Goal: Task Accomplishment & Management: Use online tool/utility

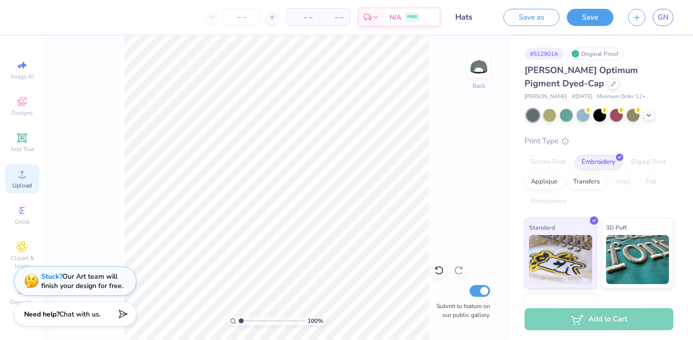
click at [21, 176] on circle at bounding box center [21, 177] width 5 height 5
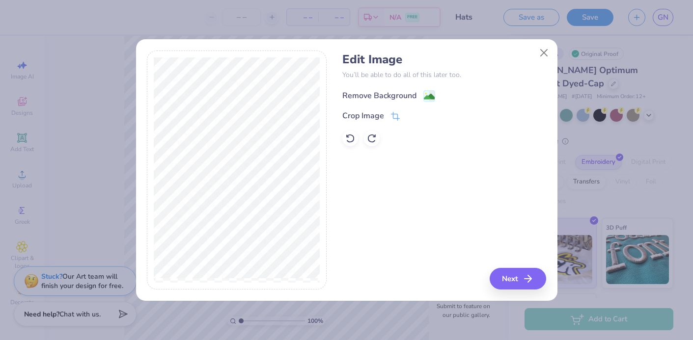
click at [365, 95] on div "Remove Background" at bounding box center [379, 96] width 74 height 12
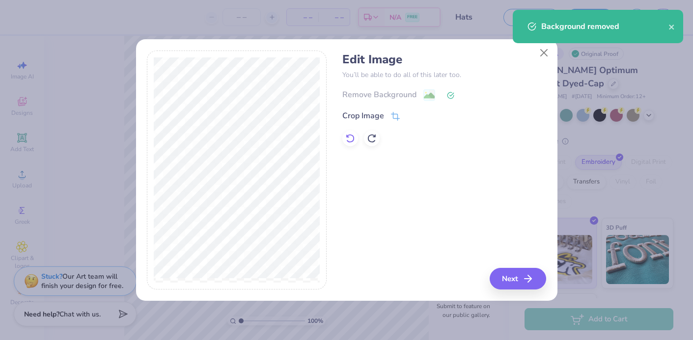
click at [348, 136] on icon at bounding box center [350, 139] width 10 height 10
click at [529, 285] on button "Next" at bounding box center [519, 279] width 56 height 22
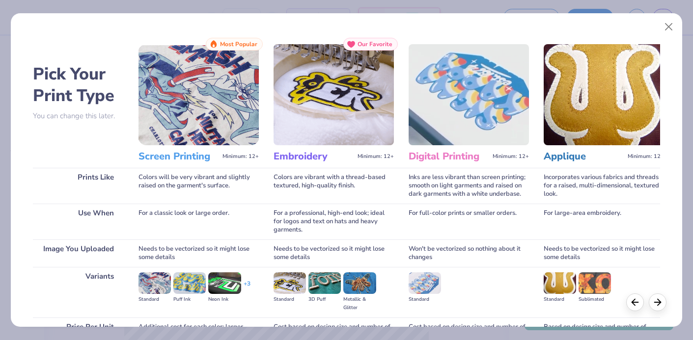
scroll to position [89, 0]
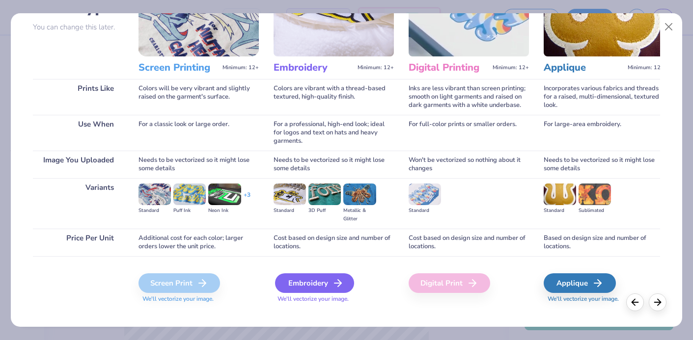
click at [320, 279] on div "Embroidery" at bounding box center [314, 284] width 79 height 20
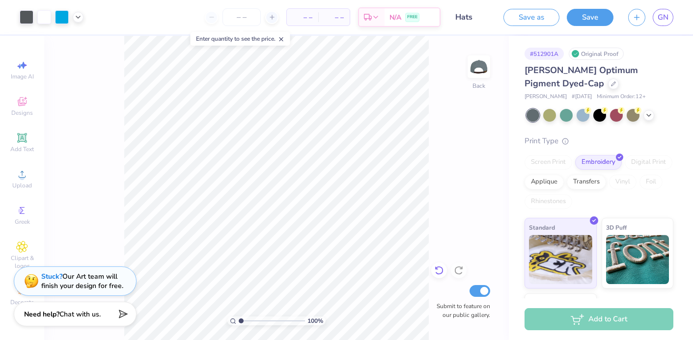
click at [439, 275] on icon at bounding box center [439, 271] width 10 height 10
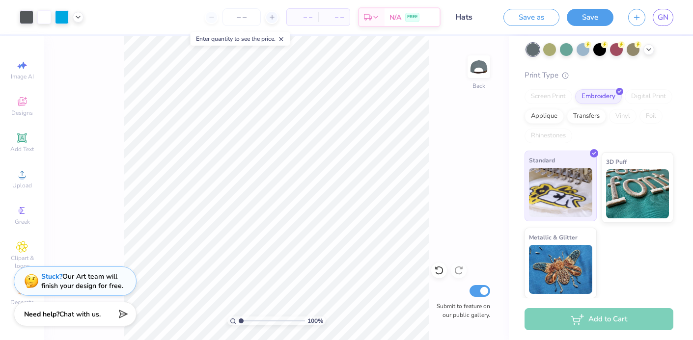
click at [547, 204] on img at bounding box center [560, 192] width 63 height 49
click at [555, 97] on div "Screen Print" at bounding box center [549, 96] width 48 height 15
click at [613, 97] on div "Embroidery" at bounding box center [598, 95] width 47 height 15
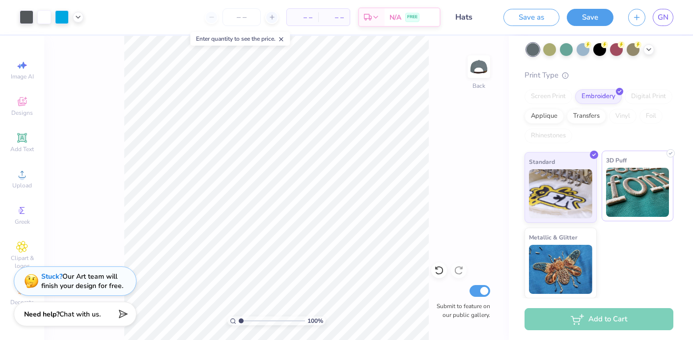
click at [622, 158] on span "3D Puff" at bounding box center [616, 160] width 21 height 10
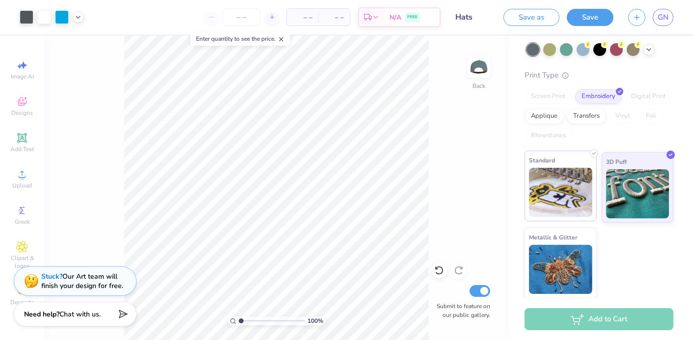
click at [567, 194] on img at bounding box center [560, 192] width 63 height 49
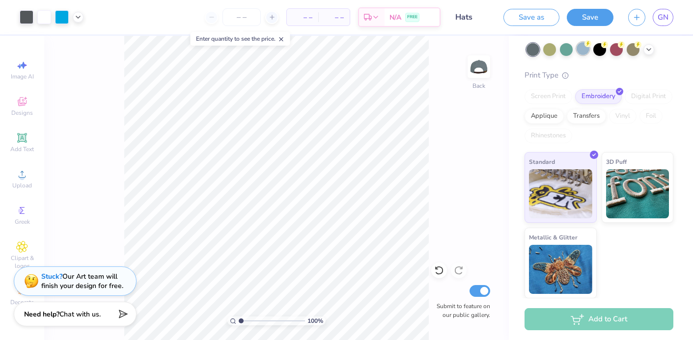
click at [582, 49] on div at bounding box center [583, 48] width 13 height 13
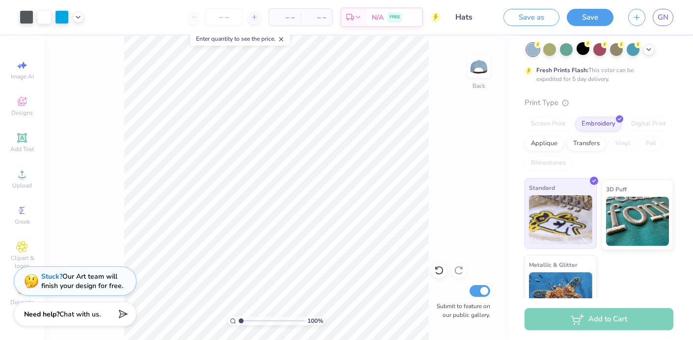
scroll to position [93, 0]
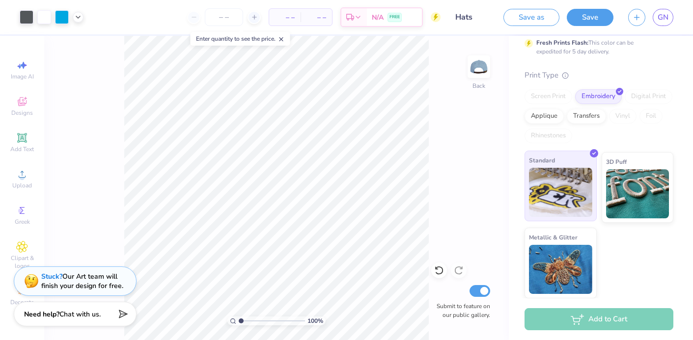
click at [561, 198] on img at bounding box center [560, 192] width 63 height 49
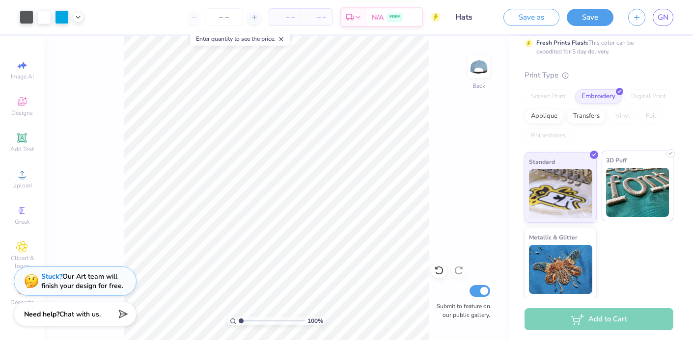
click at [640, 195] on img at bounding box center [637, 192] width 63 height 49
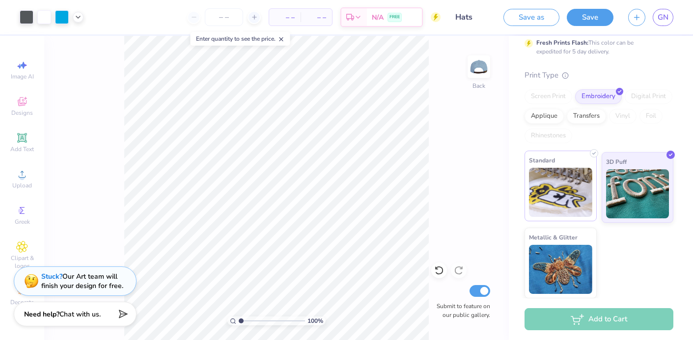
click at [575, 201] on img at bounding box center [560, 192] width 63 height 49
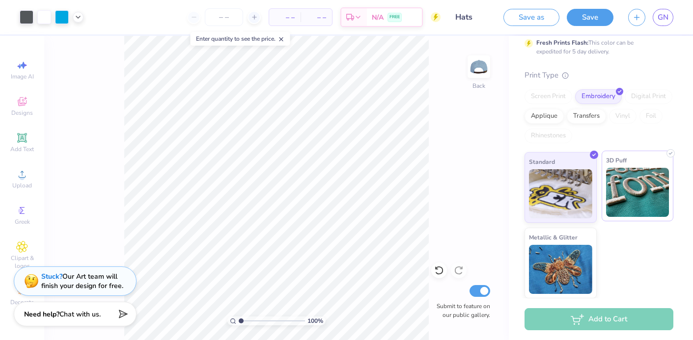
click at [650, 205] on img at bounding box center [637, 192] width 63 height 49
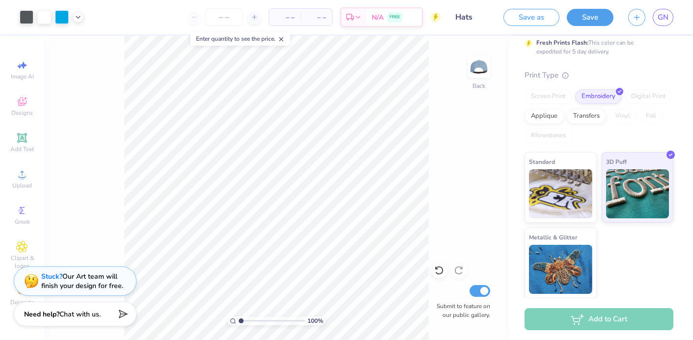
click at [437, 191] on div "100 % Back Submit to feature on our public gallery." at bounding box center [276, 188] width 465 height 305
click at [213, 20] on input "number" at bounding box center [224, 17] width 38 height 18
type input "12"
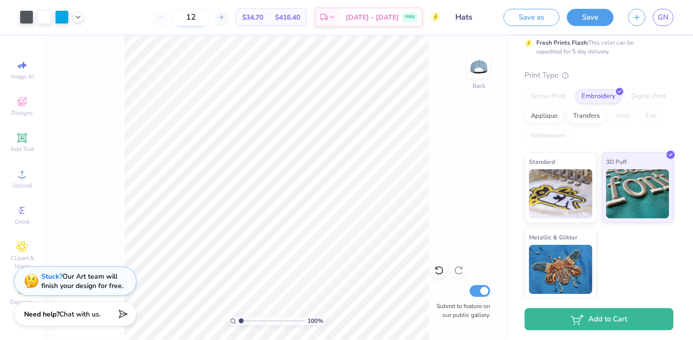
click at [210, 18] on input "12" at bounding box center [191, 17] width 38 height 18
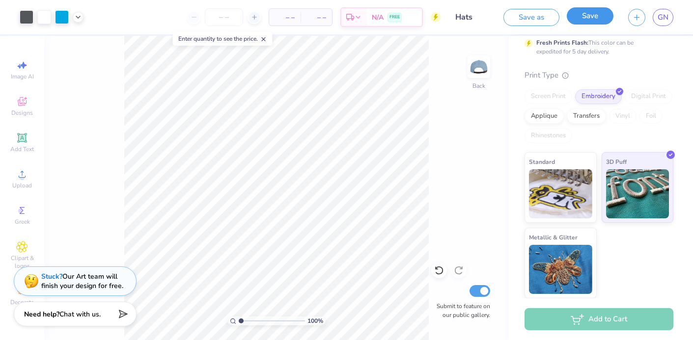
click at [585, 15] on button "Save" at bounding box center [590, 15] width 47 height 17
